Goal: Check status: Check status

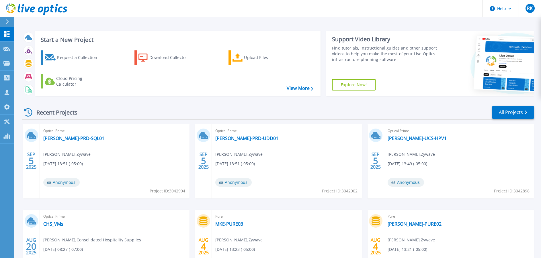
scroll to position [59, 0]
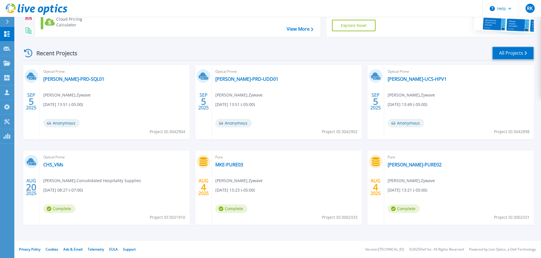
click at [504, 58] on link "All Projects" at bounding box center [513, 53] width 42 height 13
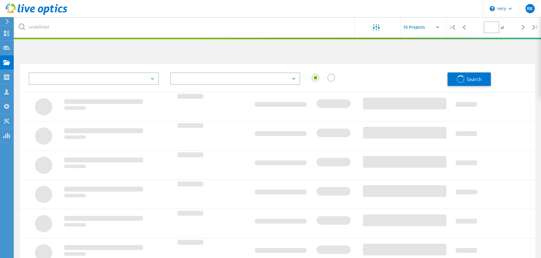
type input "1"
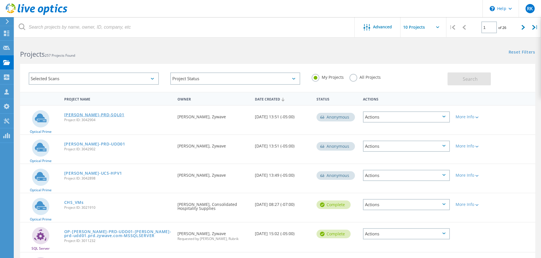
click at [76, 115] on link "[PERSON_NAME]-PRD-SQL01" at bounding box center [94, 115] width 60 height 4
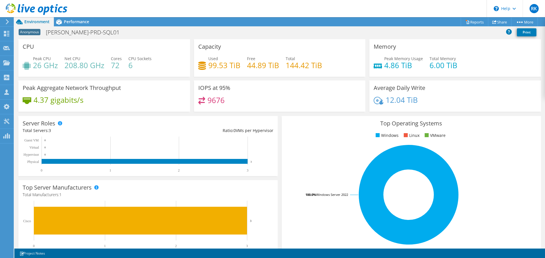
scroll to position [115, 0]
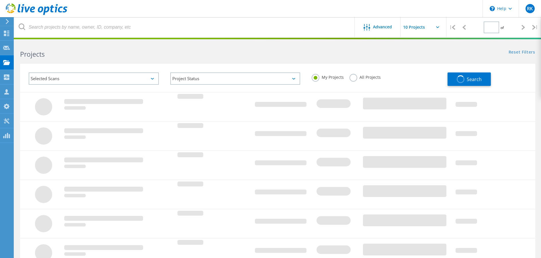
type input "1"
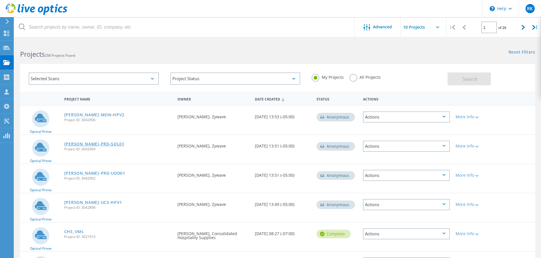
click at [72, 145] on link "[PERSON_NAME]-PRD-SQL01" at bounding box center [94, 144] width 60 height 4
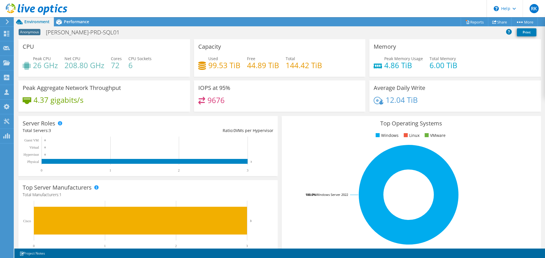
scroll to position [86, 0]
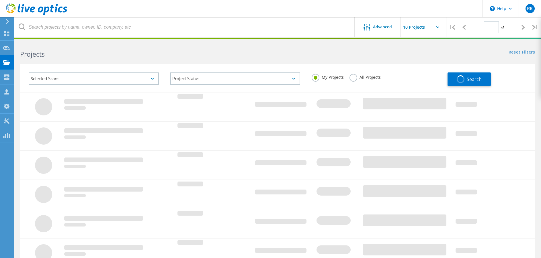
type input "1"
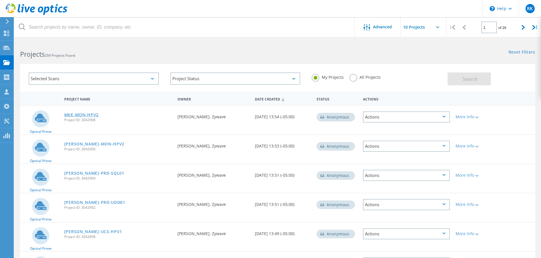
click at [93, 116] on link "MKE-MON-HPV2" at bounding box center [81, 115] width 34 height 4
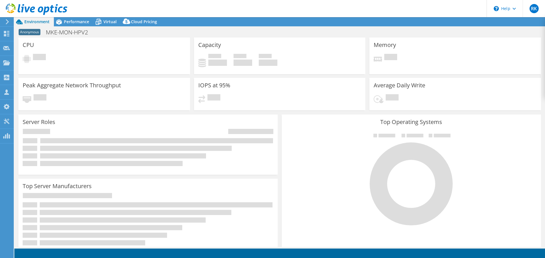
select select "USD"
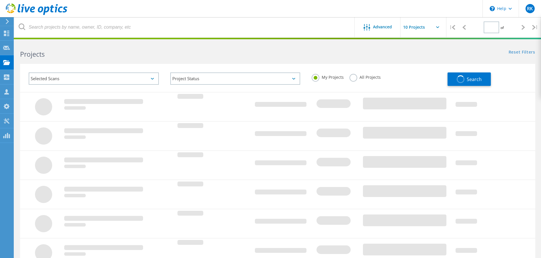
type input "1"
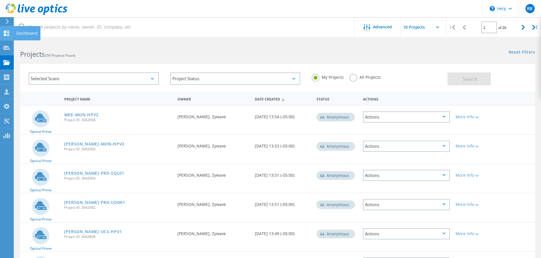
click at [30, 34] on div "Dashboard" at bounding box center [26, 33] width 21 height 4
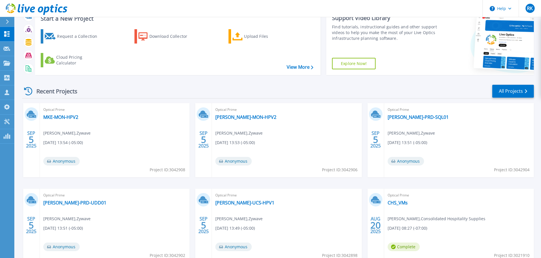
scroll to position [57, 0]
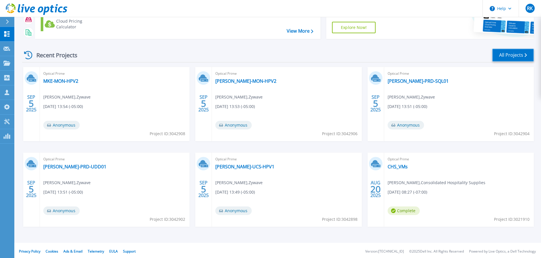
click at [520, 56] on link "All Projects" at bounding box center [513, 55] width 42 height 13
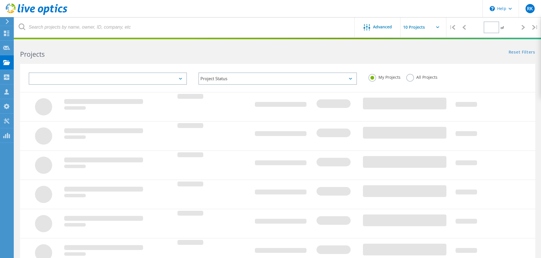
type input "1"
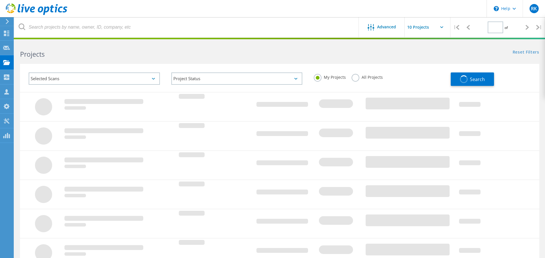
type input "1"
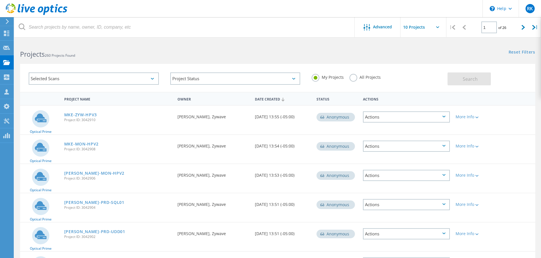
click at [229, 61] on div "Selected Scans Project Status In Progress Complete Published Anonymous Archived…" at bounding box center [277, 74] width 527 height 35
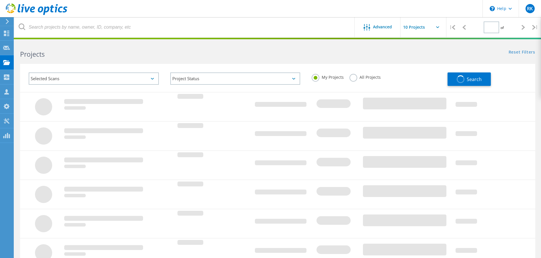
type input "1"
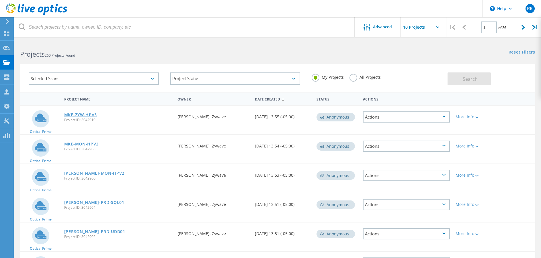
click at [86, 115] on link "MKE-ZYW-HPV3" at bounding box center [80, 115] width 33 height 4
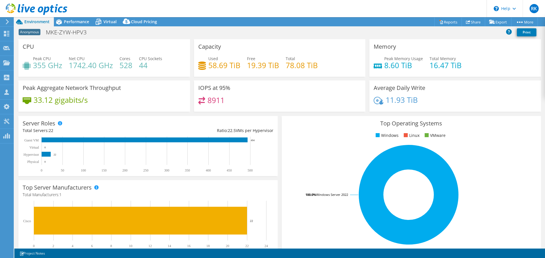
drag, startPoint x: 0, startPoint y: 0, endPoint x: 87, endPoint y: 115, distance: 144.1
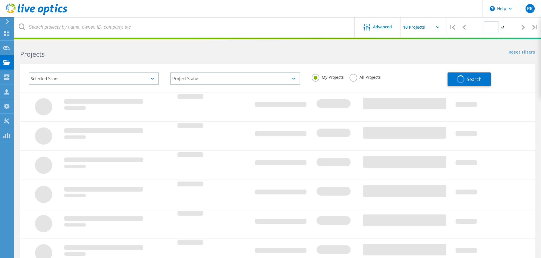
type input "1"
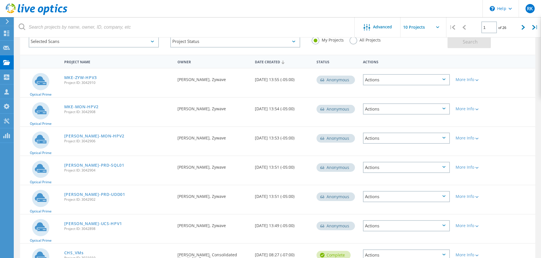
scroll to position [86, 0]
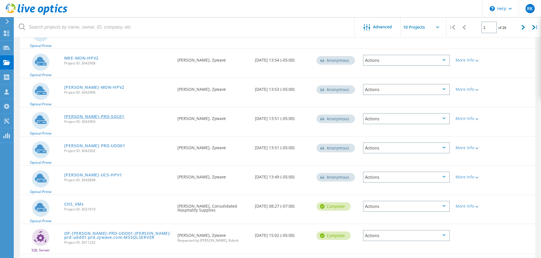
drag, startPoint x: 89, startPoint y: 113, endPoint x: 86, endPoint y: 117, distance: 5.5
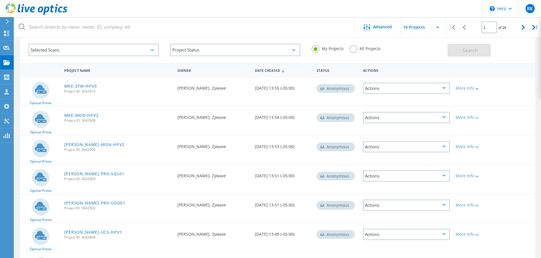
scroll to position [0, 0]
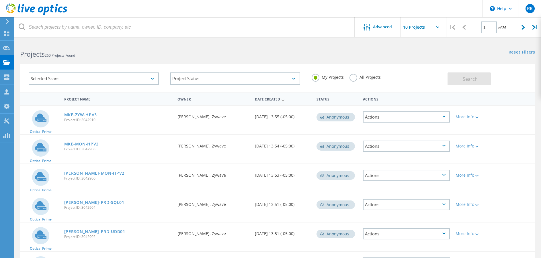
click at [241, 42] on div "Projects 260 Projects Found" at bounding box center [145, 49] width 263 height 15
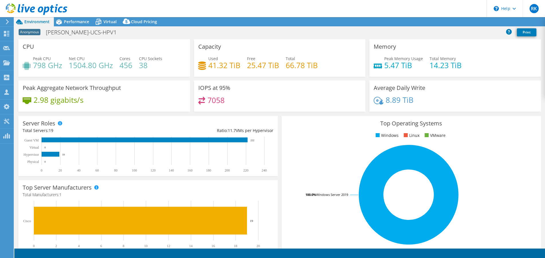
select select "USD"
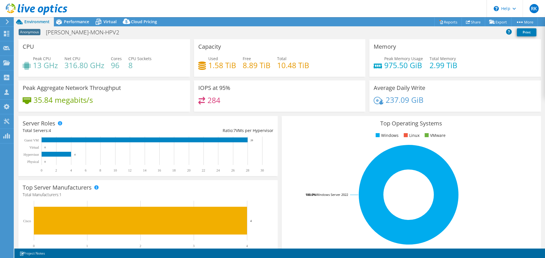
select select "USD"
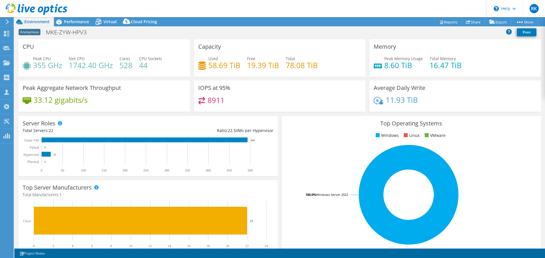
select select "USD"
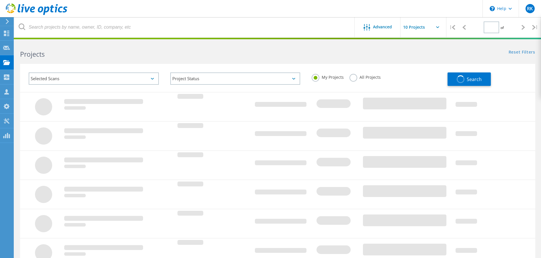
type input "1"
